Goal: Task Accomplishment & Management: Complete application form

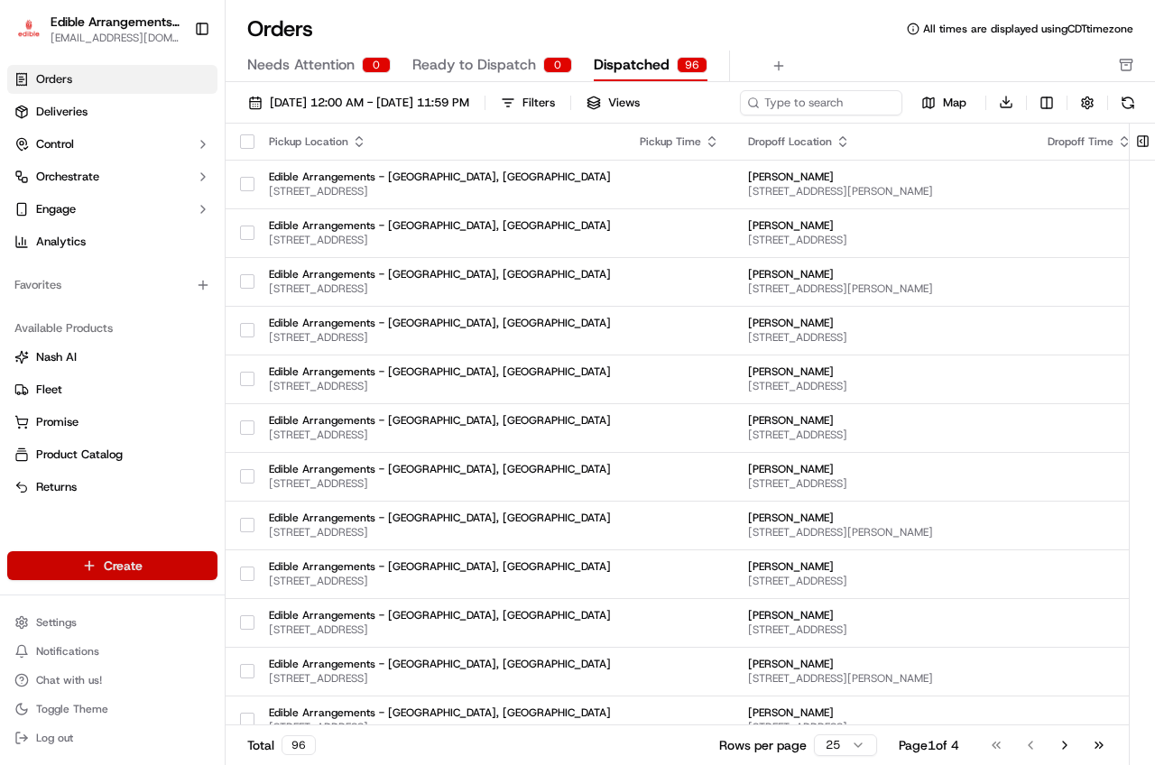
click at [176, 567] on html "Edible Arrangements - [GEOGRAPHIC_DATA][EMAIL_ADDRESS][DOMAIN_NAME] Toggle Side…" at bounding box center [577, 382] width 1155 height 765
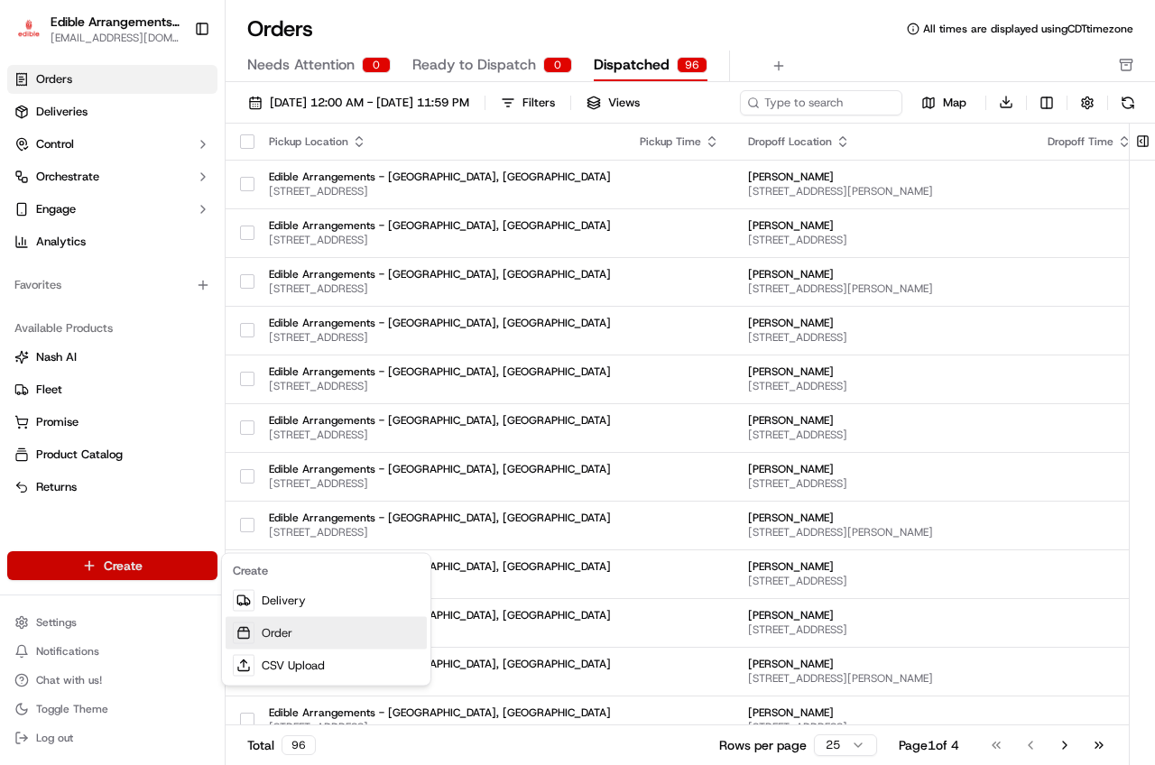
click at [285, 639] on link "Order" at bounding box center [326, 633] width 201 height 32
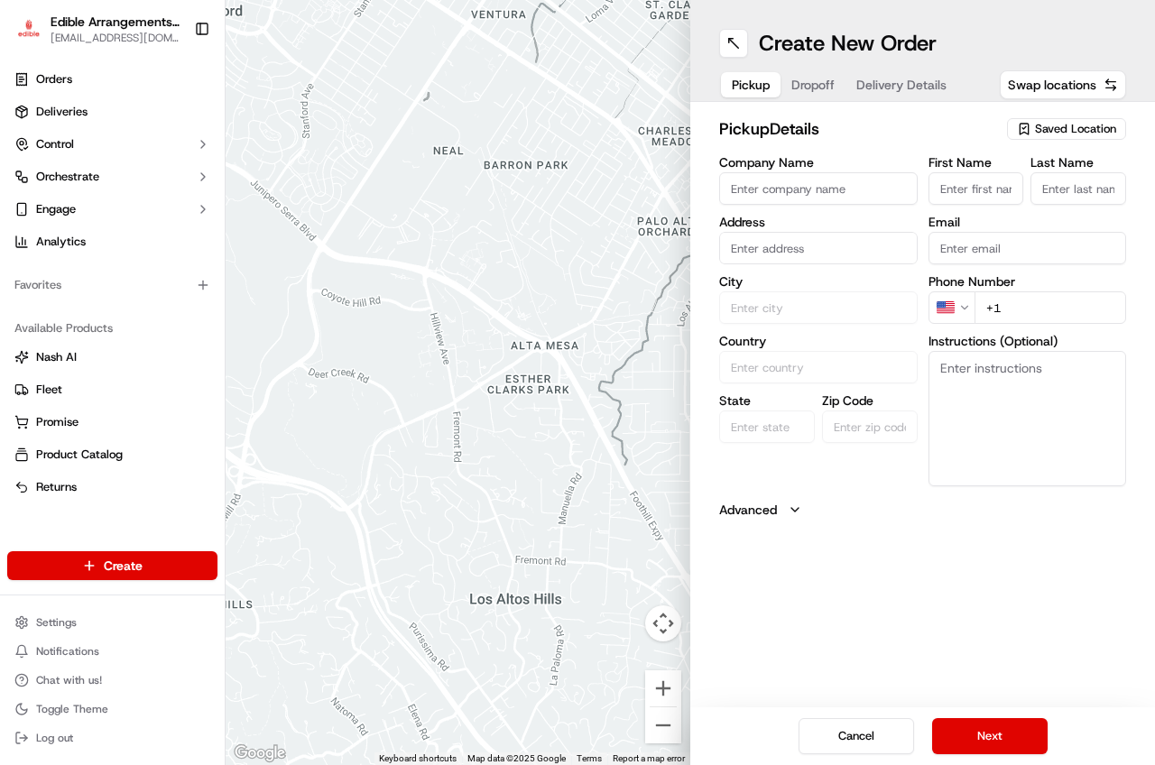
click at [1070, 135] on span "Saved Location" at bounding box center [1075, 129] width 81 height 16
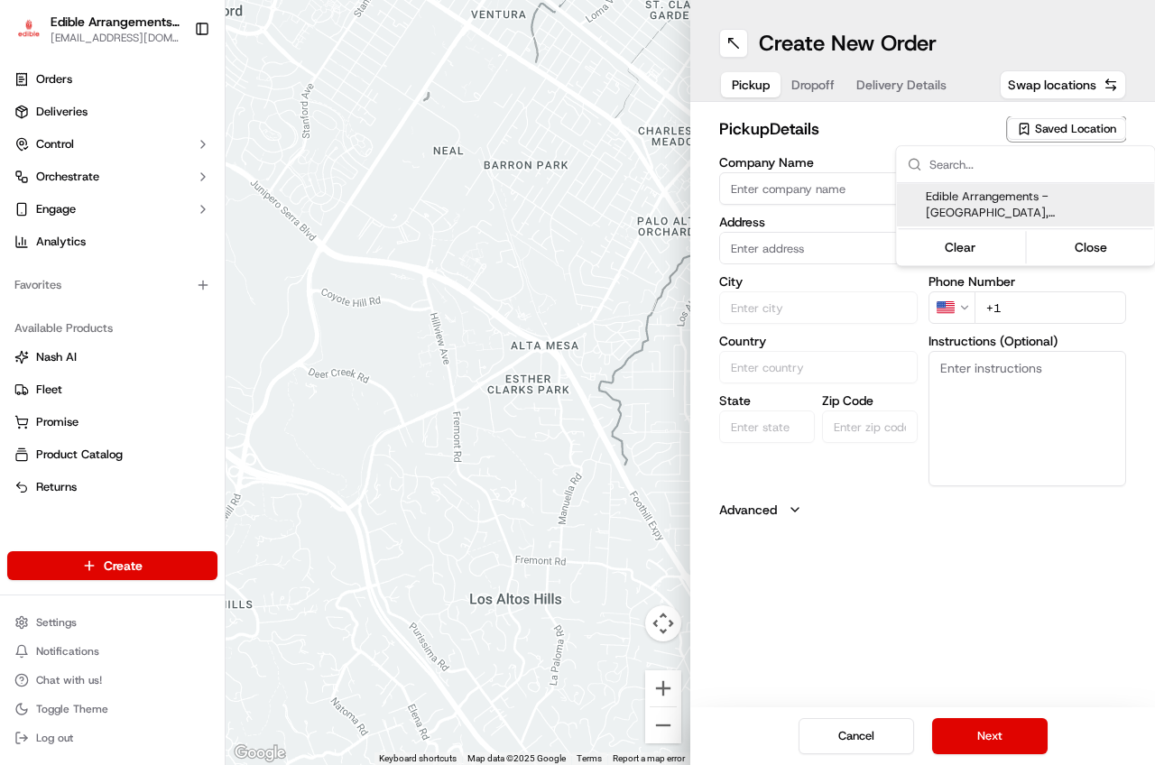
click at [1029, 199] on span "Edible Arrangements - [GEOGRAPHIC_DATA], [GEOGRAPHIC_DATA] ([GEOGRAPHIC_DATA])" at bounding box center [1037, 205] width 222 height 32
type input "Edible Arrangements - [GEOGRAPHIC_DATA], [GEOGRAPHIC_DATA]"
type input "[STREET_ADDRESS]"
type input "San Antonio"
type input "US"
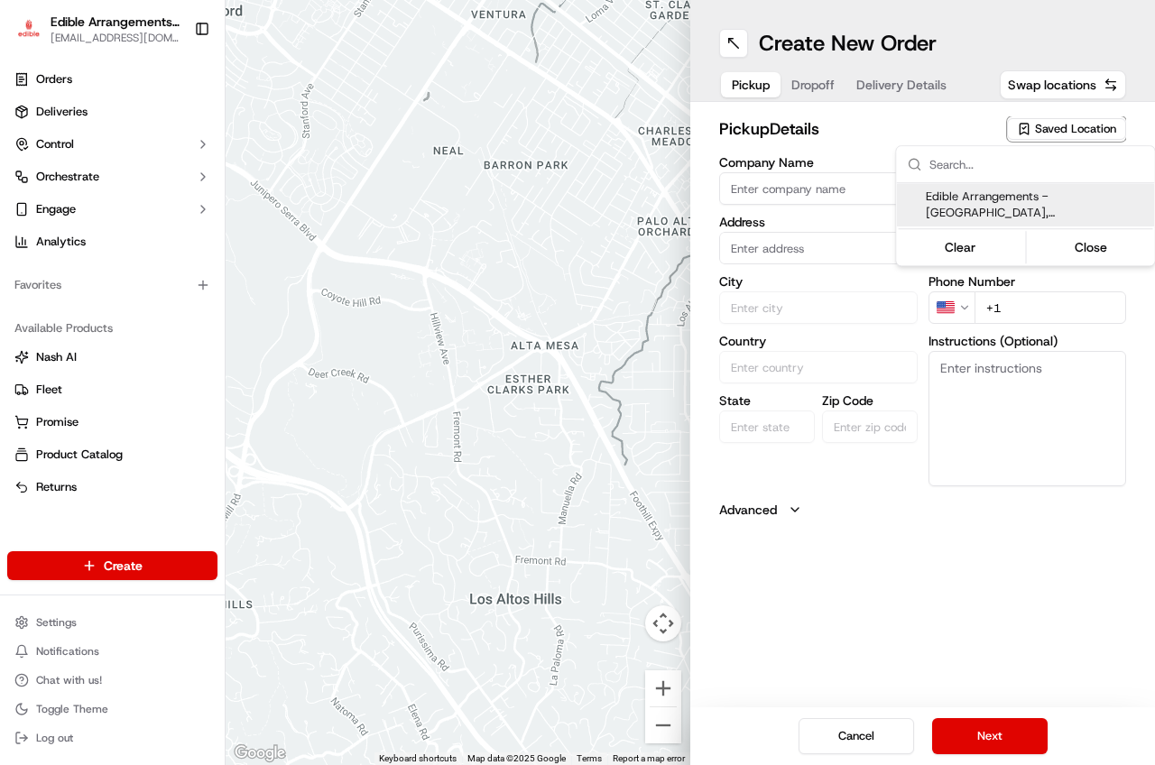
type input "[GEOGRAPHIC_DATA]"
type input "78224"
type input "[EMAIL_ADDRESS][DOMAIN_NAME]"
type input "[PHONE_NUMBER]"
type textarea "Please come inside the store to pick up the arrangement."
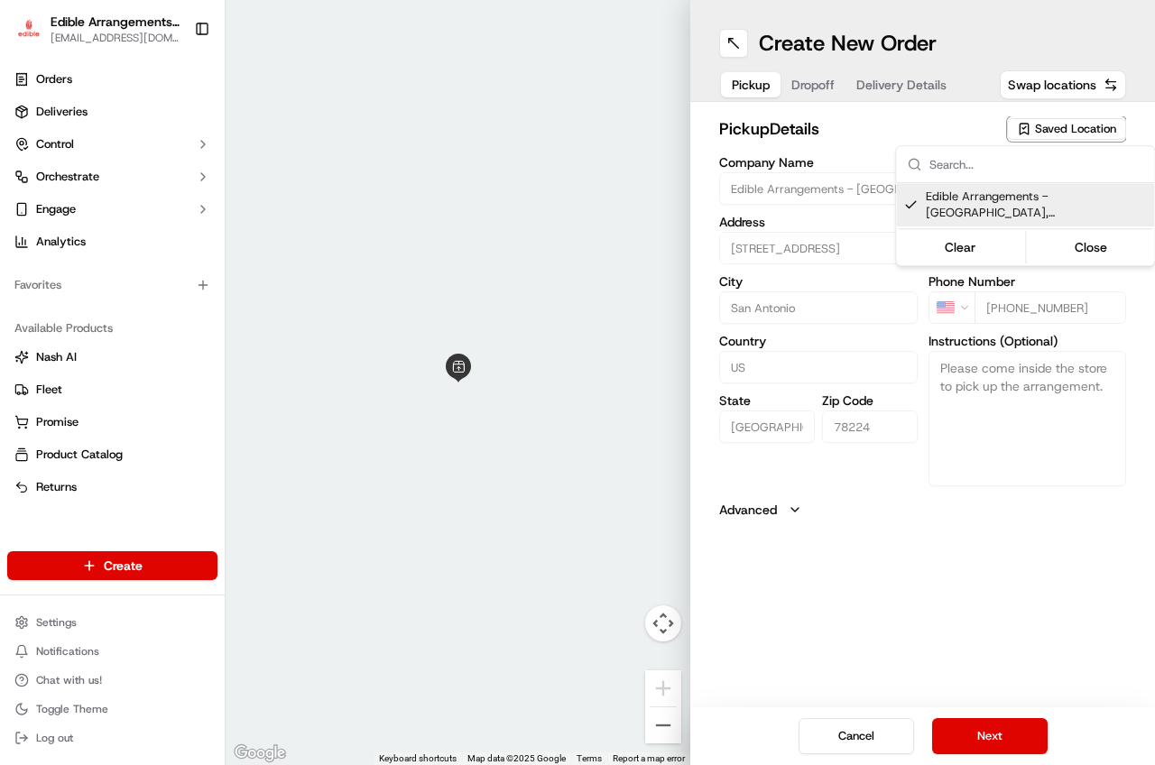
click at [1009, 728] on html "Edible Arrangements - [GEOGRAPHIC_DATA][EMAIL_ADDRESS][DOMAIN_NAME] Toggle Side…" at bounding box center [577, 382] width 1155 height 765
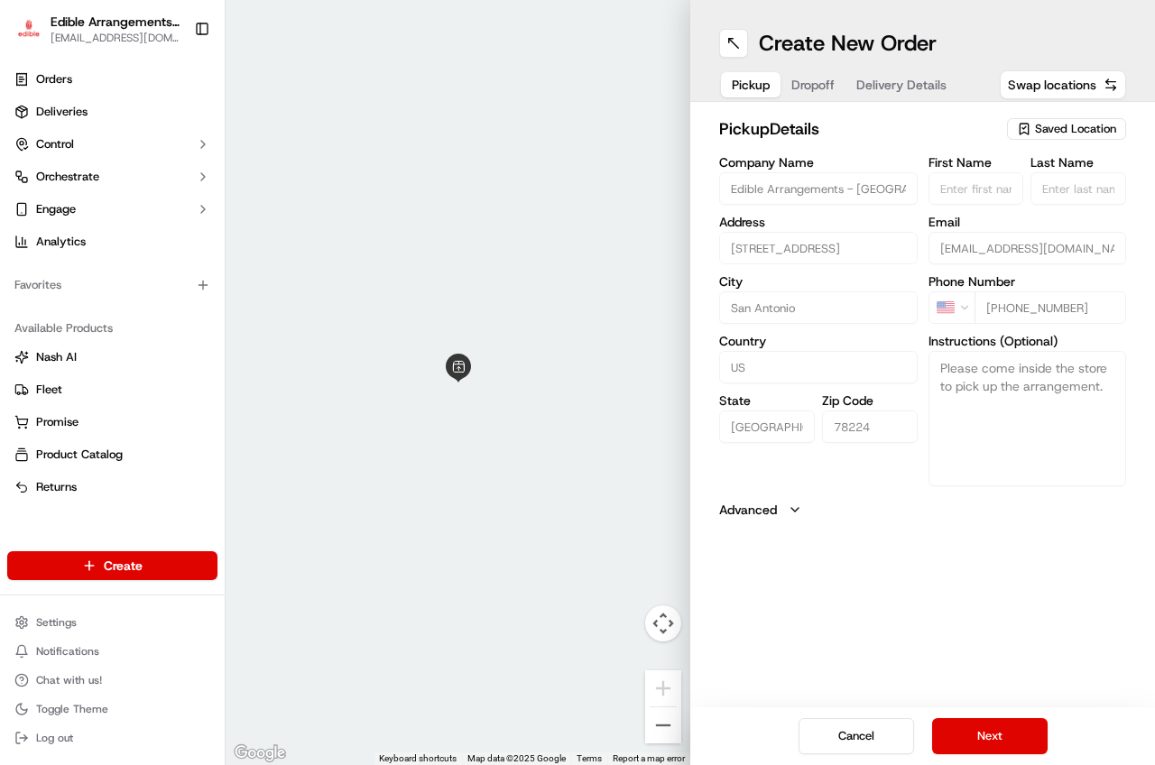
click at [1009, 728] on button "Next" at bounding box center [990, 737] width 116 height 36
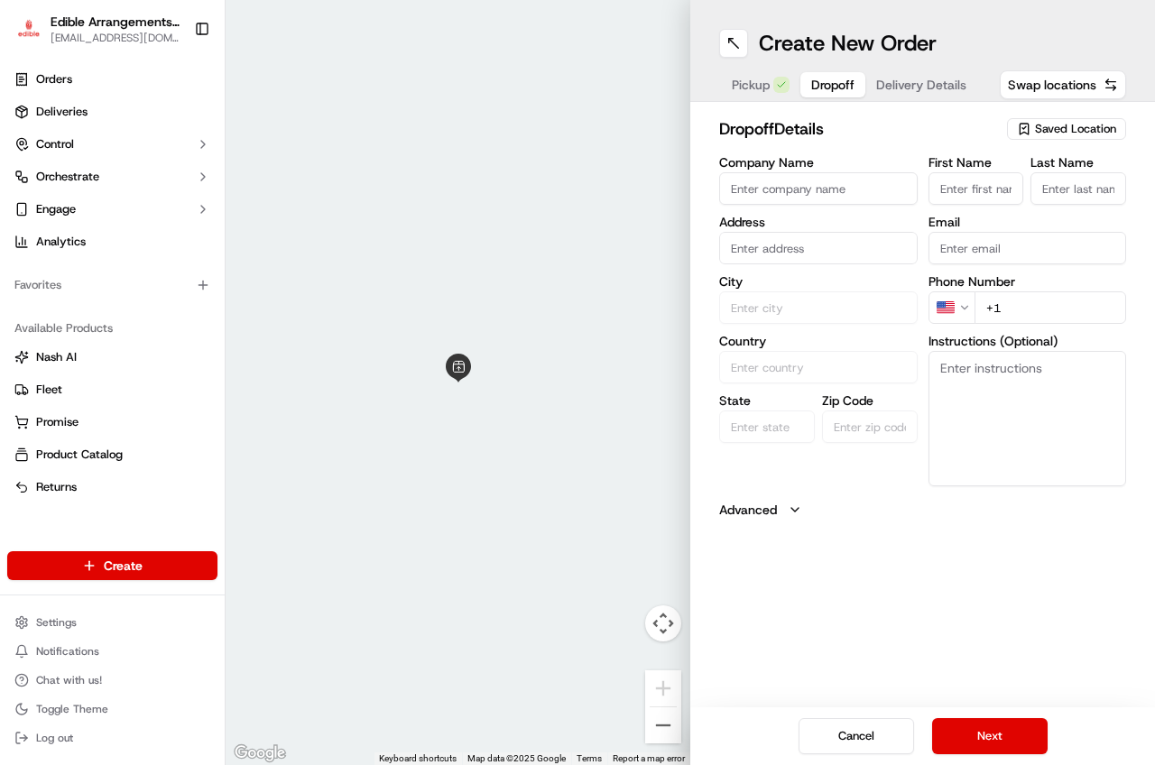
click at [975, 190] on input "First Name" at bounding box center [977, 188] width 96 height 32
type input "[PERSON_NAME]"
click at [1053, 194] on input "Last Name" at bounding box center [1079, 188] width 96 height 32
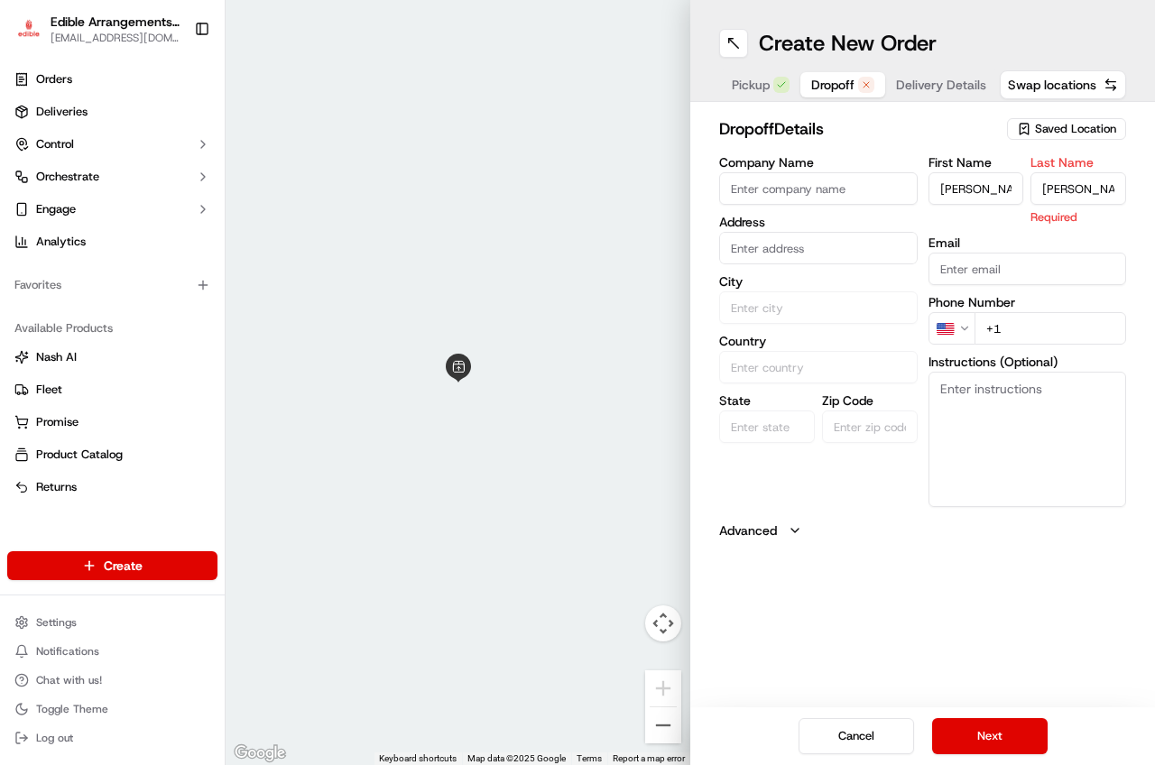
type input "[PERSON_NAME]"
click at [829, 255] on input "text" at bounding box center [818, 248] width 199 height 32
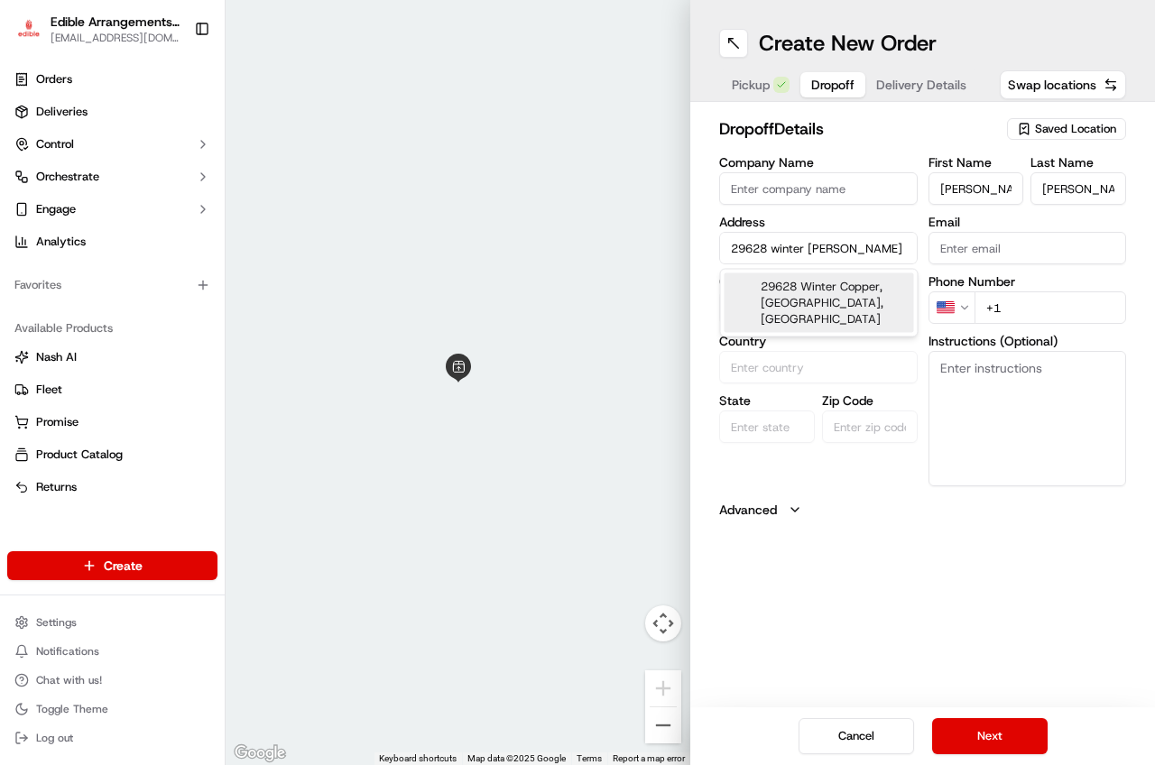
click at [830, 303] on div "29628 Winter Copper, [GEOGRAPHIC_DATA], [GEOGRAPHIC_DATA]" at bounding box center [820, 304] width 190 height 60
type input "29628 [GEOGRAPHIC_DATA], [GEOGRAPHIC_DATA]"
type input "Bulverde"
type input "[GEOGRAPHIC_DATA]"
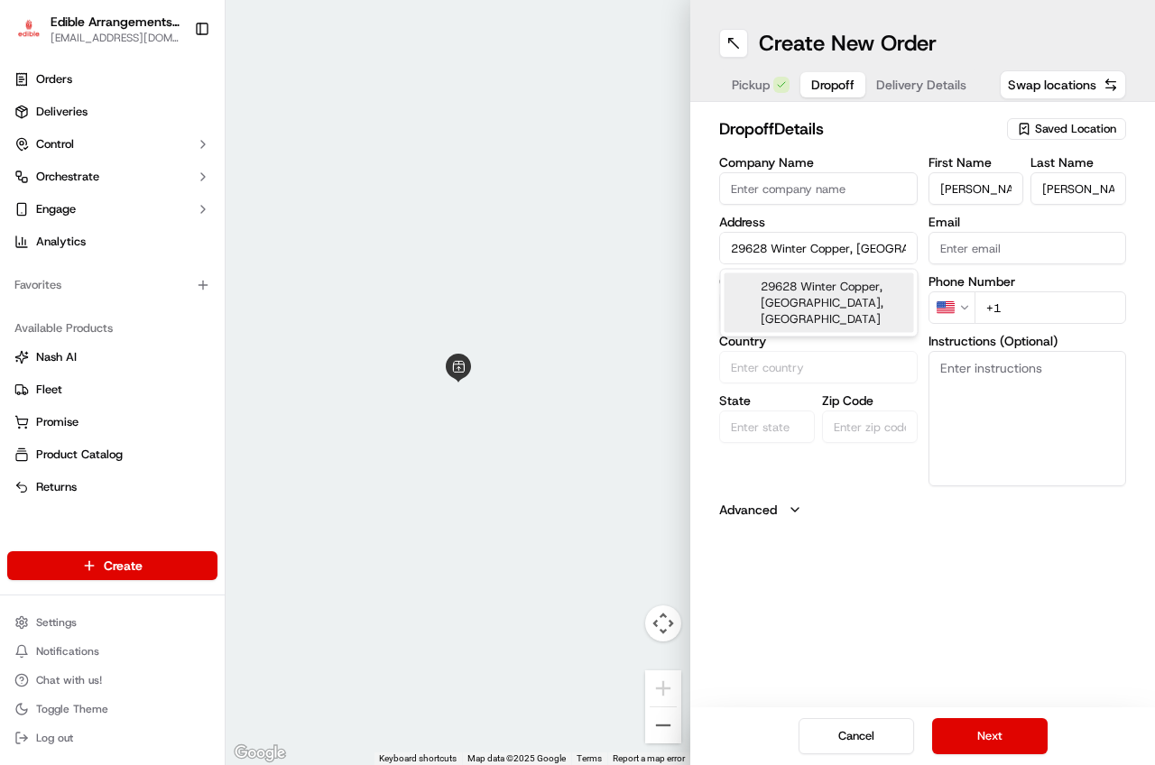
type input "78163"
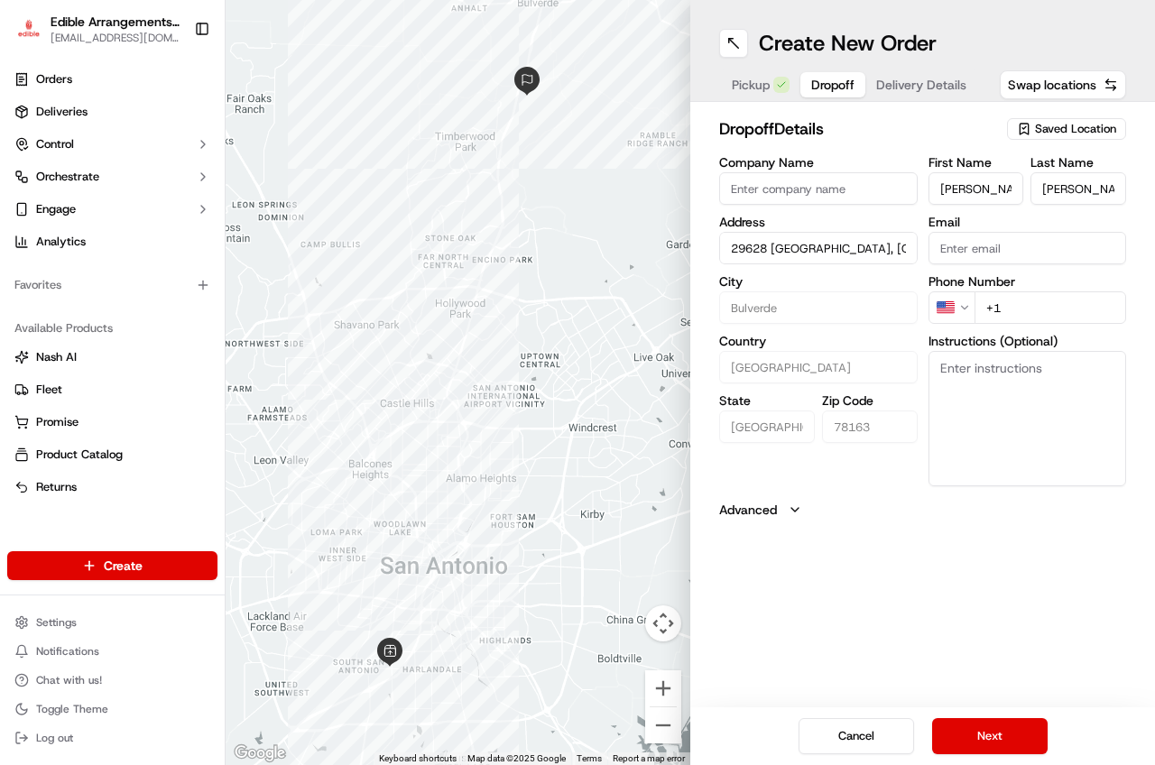
type input "29628 [GEOGRAPHIC_DATA], [GEOGRAPHIC_DATA]"
click at [1032, 321] on input "+1" at bounding box center [1051, 308] width 153 height 32
type input "[PHONE_NUMBER]"
click at [981, 393] on textarea "Instructions (Optional)" at bounding box center [1028, 418] width 199 height 135
paste textarea "item must remain cold and hand deliver please knock or ring doorbell DO NOT LEA…"
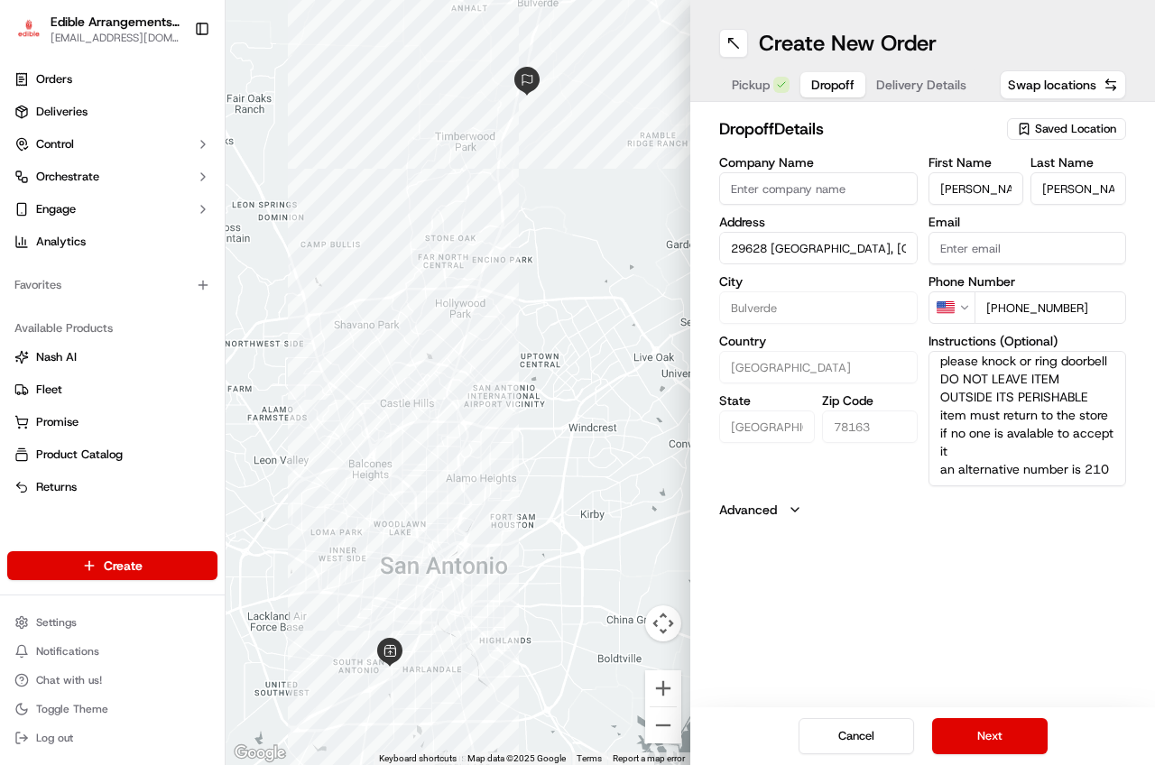
scroll to position [72, 0]
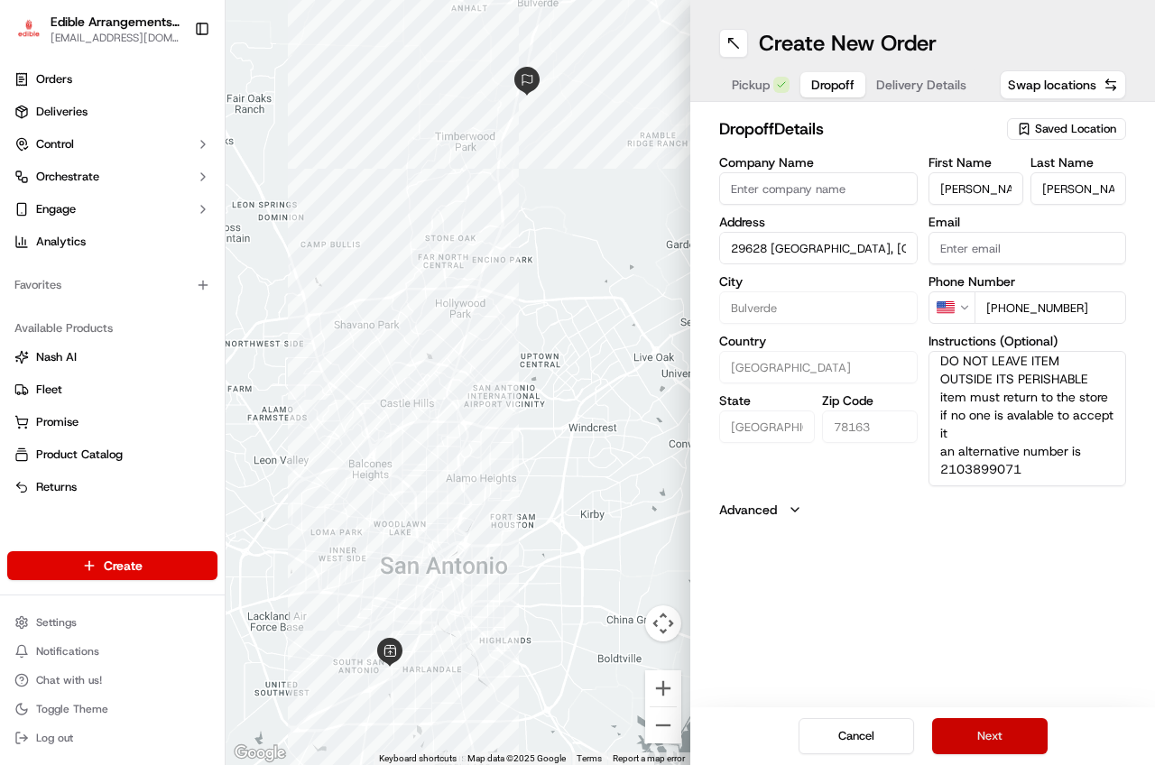
type textarea "item must remain cold and hand deliver please knock or ring doorbell DO NOT LEA…"
click at [1021, 742] on button "Next" at bounding box center [990, 737] width 116 height 36
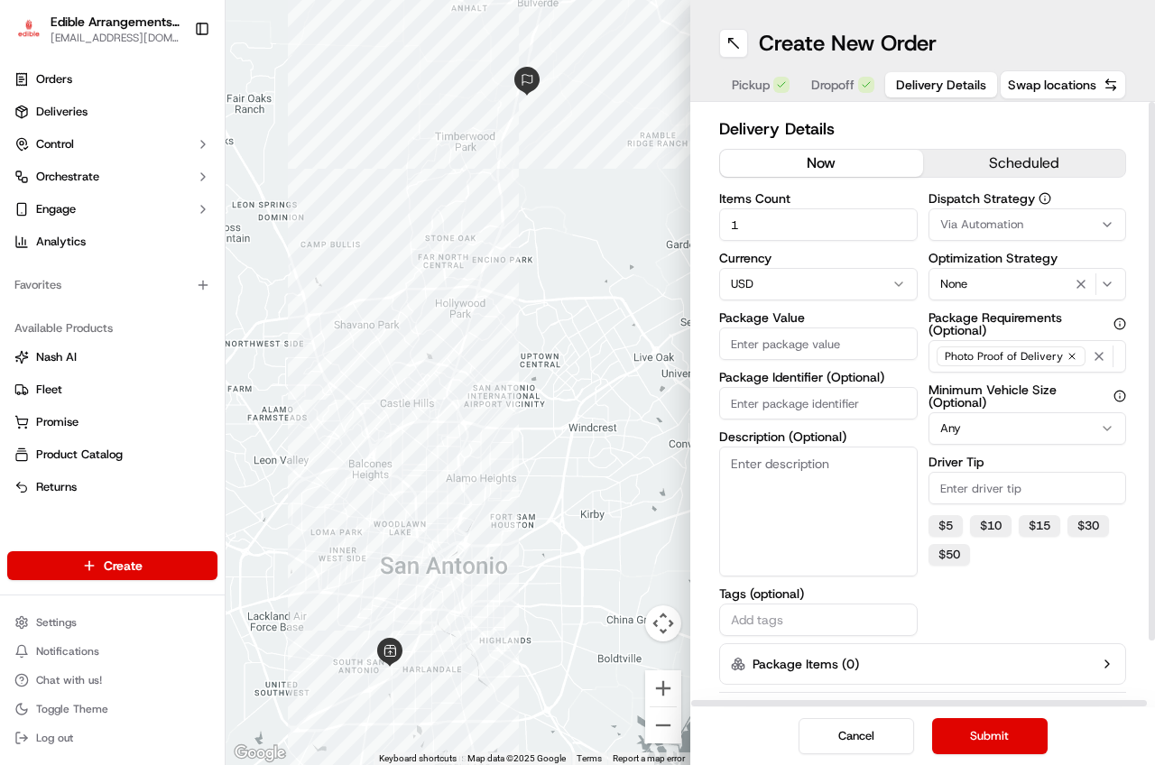
click at [787, 339] on input "Package Value" at bounding box center [818, 344] width 199 height 32
type input "89.53"
click at [801, 512] on textarea "Description (Optional)" at bounding box center [818, 512] width 199 height 130
click at [840, 469] on textarea "arrangement and blloon" at bounding box center [818, 512] width 199 height 130
type textarea "arrangement and balloon"
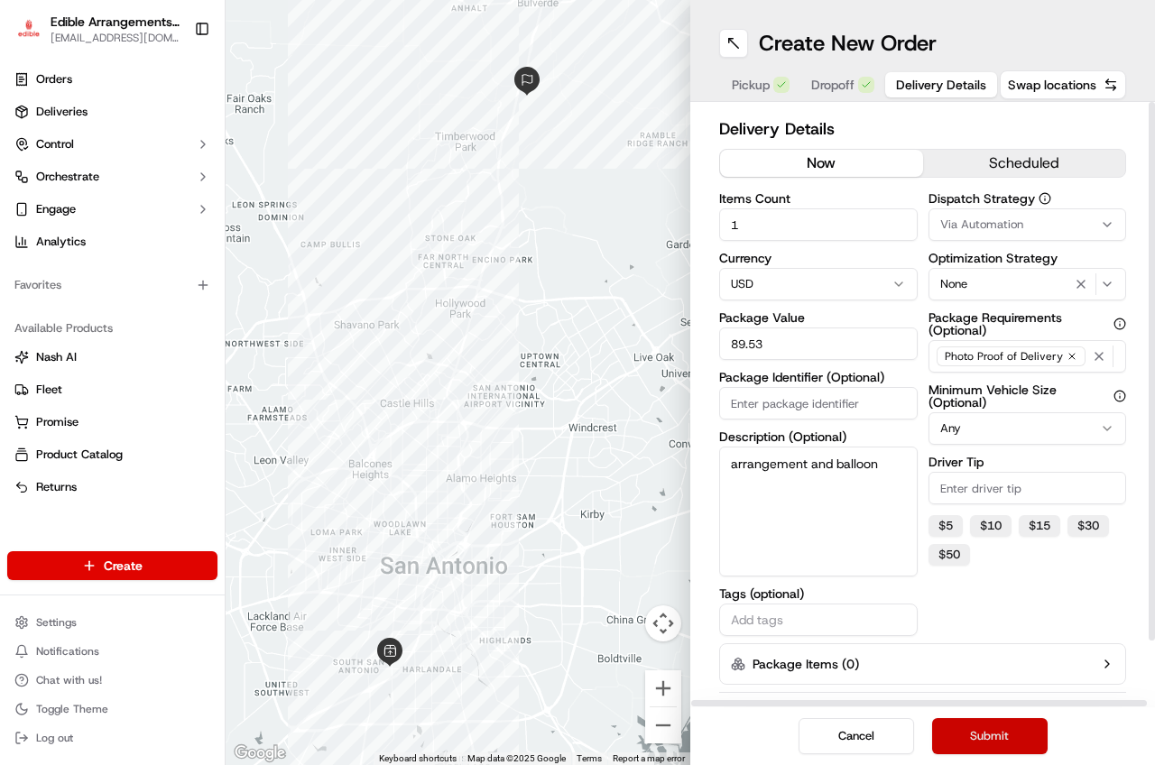
click at [954, 733] on button "Submit" at bounding box center [990, 737] width 116 height 36
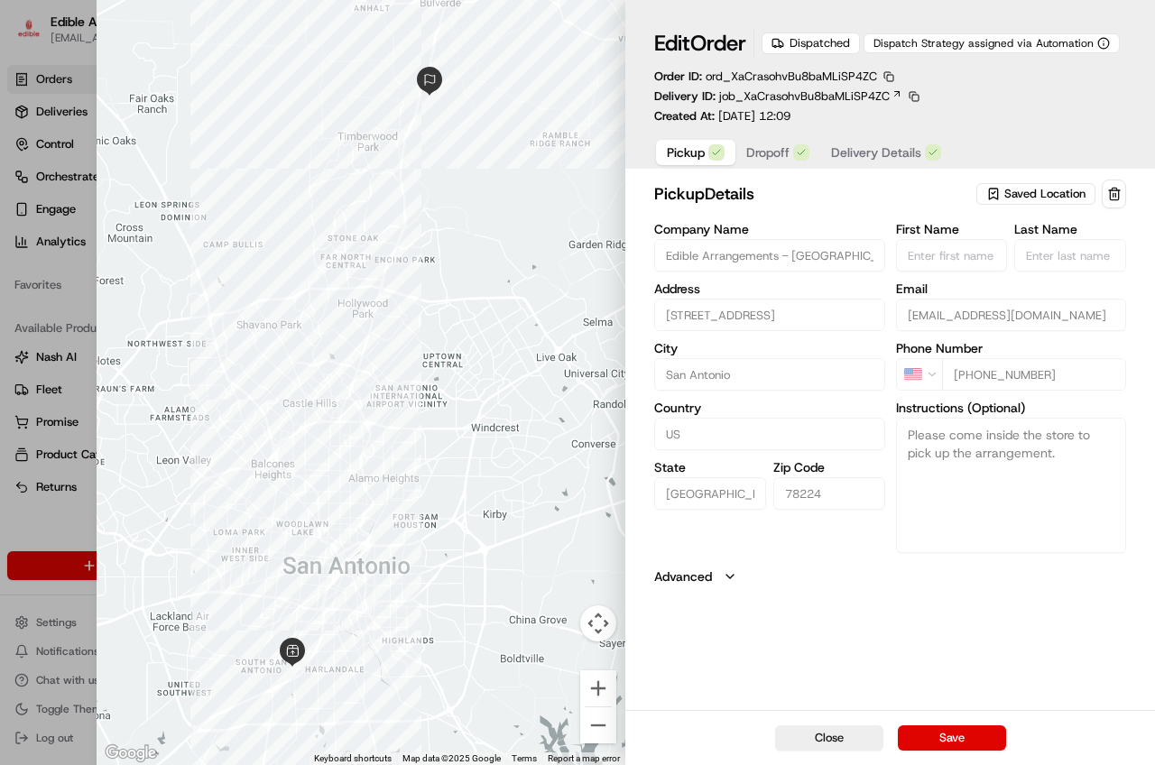
drag, startPoint x: 823, startPoint y: 734, endPoint x: 791, endPoint y: 702, distance: 45.3
click at [823, 733] on button "Close" at bounding box center [829, 738] width 108 height 25
type input "+1"
